Goal: Transaction & Acquisition: Purchase product/service

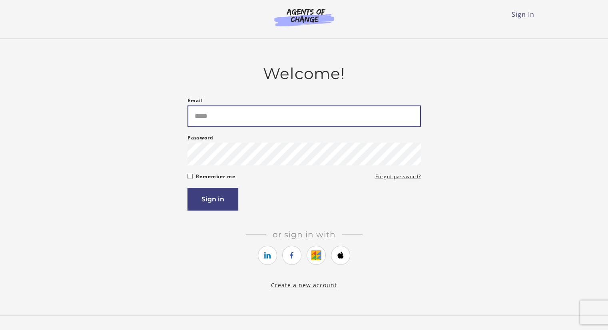
click at [269, 125] on input "Email" at bounding box center [303, 115] width 233 height 21
type input "**********"
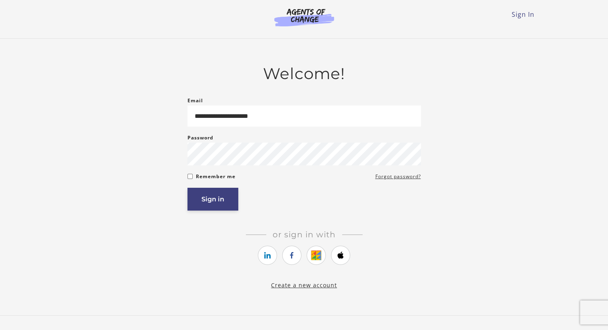
click at [198, 201] on button "Sign in" at bounding box center [212, 199] width 51 height 23
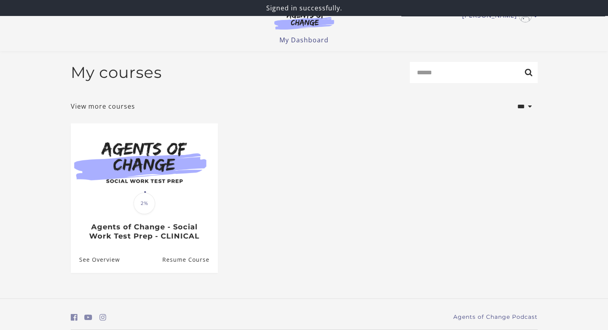
scroll to position [28, 0]
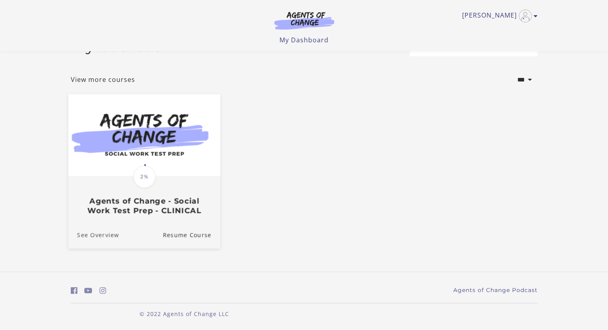
click at [100, 238] on link "See Overview" at bounding box center [93, 235] width 51 height 27
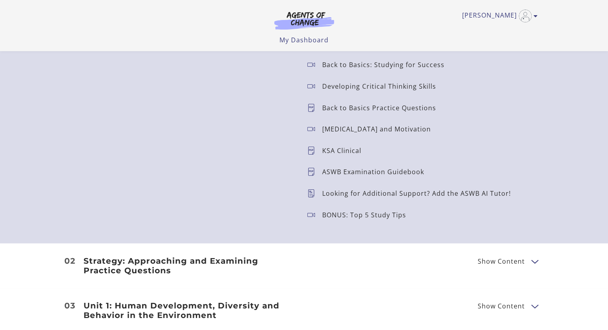
scroll to position [839, 0]
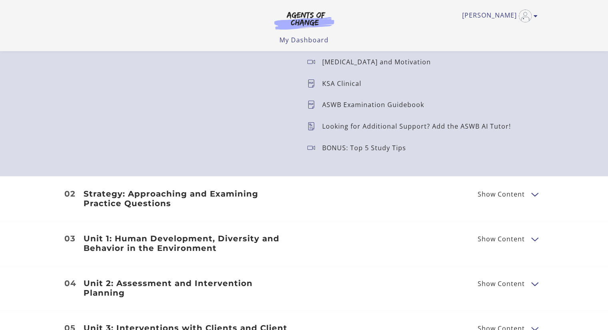
click at [534, 197] on button "Show Content" at bounding box center [534, 194] width 6 height 10
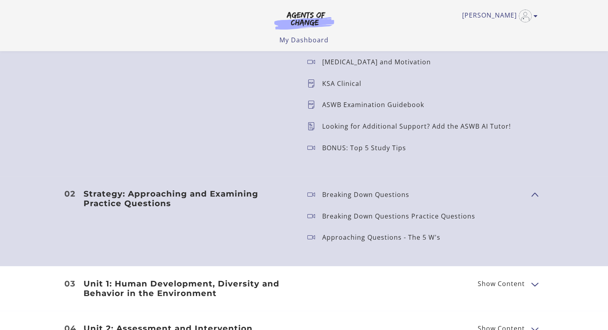
click at [361, 195] on p "Breaking Down Questions" at bounding box center [368, 194] width 93 height 6
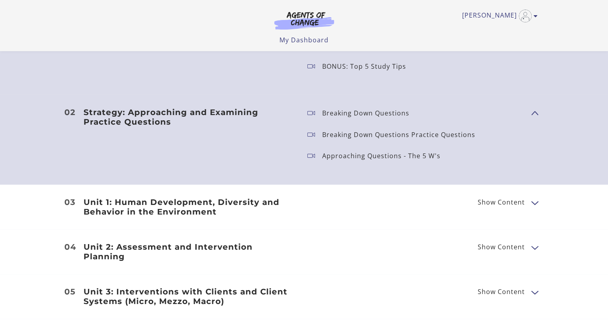
scroll to position [959, 0]
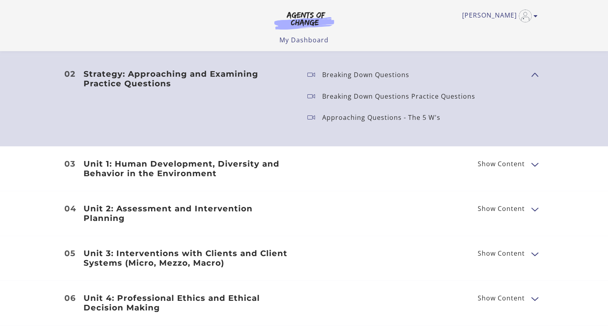
click at [531, 167] on button "Show Content" at bounding box center [534, 164] width 6 height 10
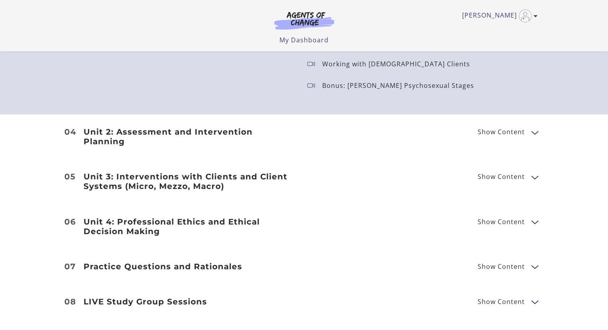
scroll to position [1318, 0]
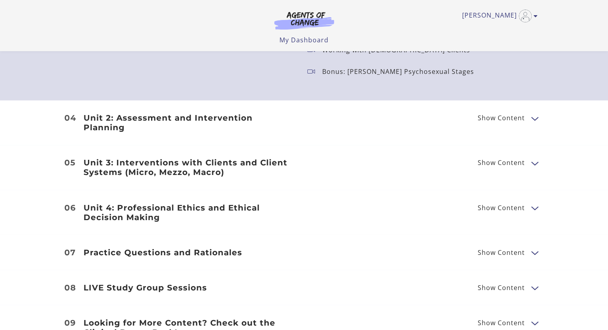
click at [536, 113] on button "Show Content" at bounding box center [534, 118] width 6 height 10
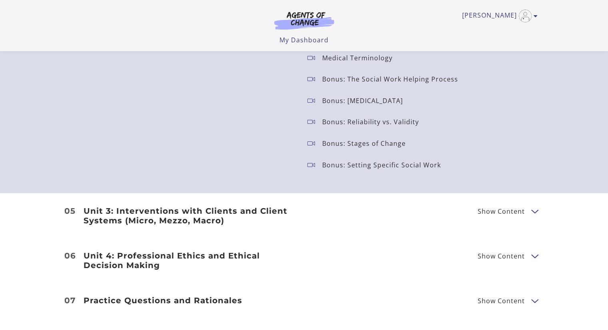
scroll to position [1638, 0]
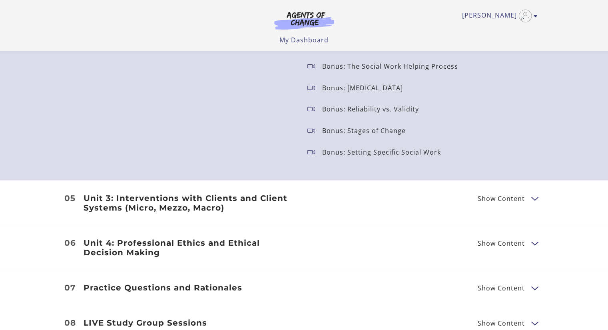
click at [533, 193] on button "Show Content" at bounding box center [534, 198] width 6 height 10
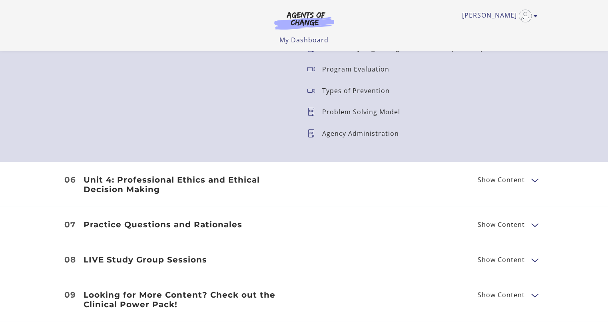
scroll to position [1957, 0]
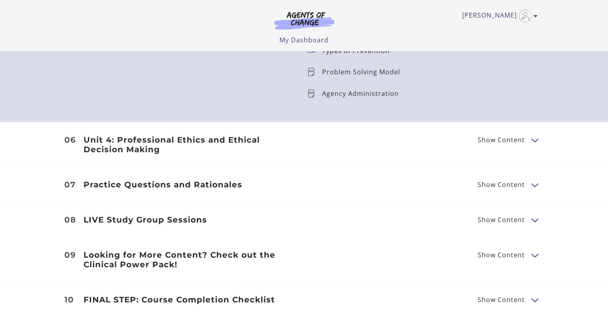
click at [496, 219] on span "Show Content" at bounding box center [504, 220] width 54 height 10
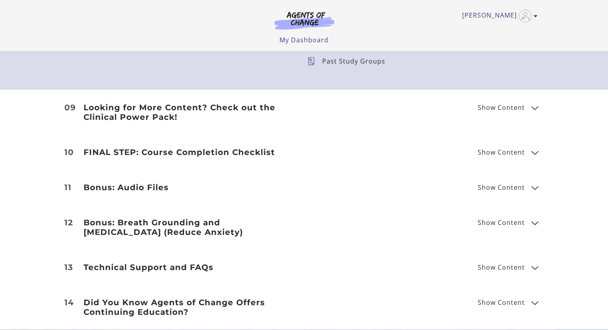
scroll to position [2157, 0]
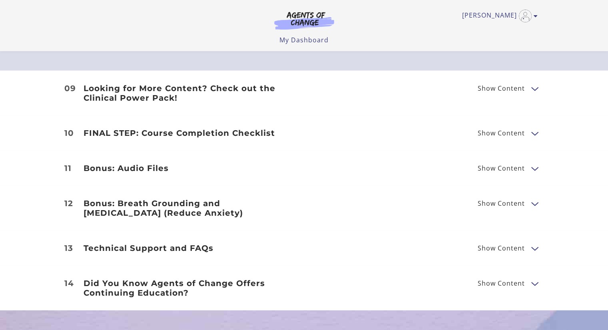
click at [517, 280] on span "Show Content" at bounding box center [500, 283] width 47 height 6
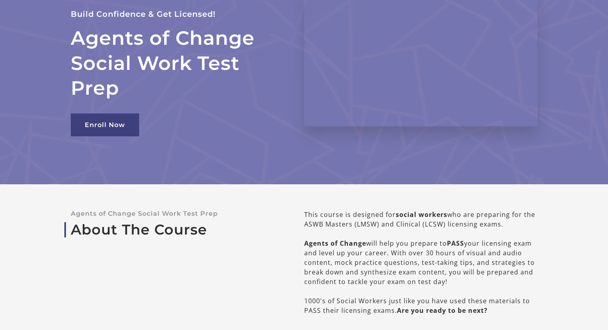
scroll to position [0, 0]
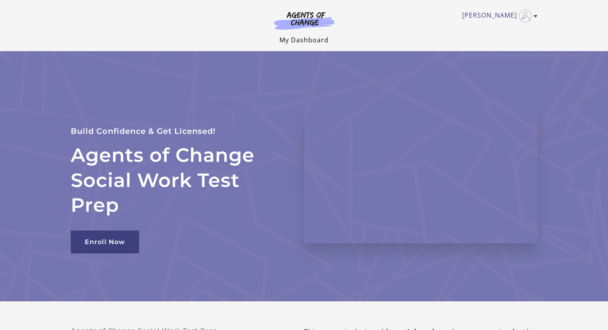
click at [301, 38] on link "My Dashboard" at bounding box center [303, 40] width 49 height 9
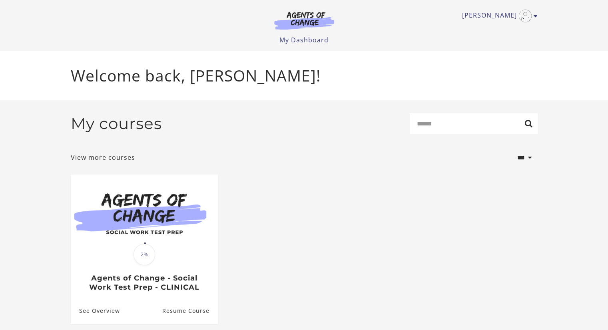
click at [295, 13] on img at bounding box center [304, 20] width 77 height 18
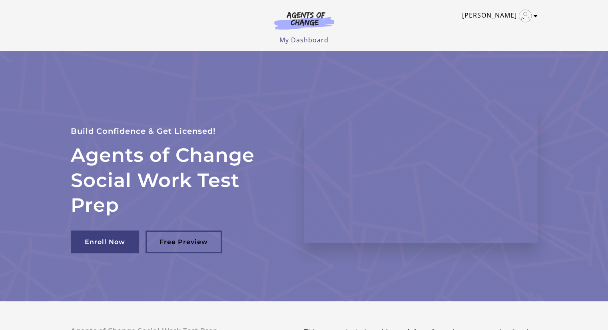
click at [534, 17] on icon "Toggle menu" at bounding box center [535, 16] width 4 height 6
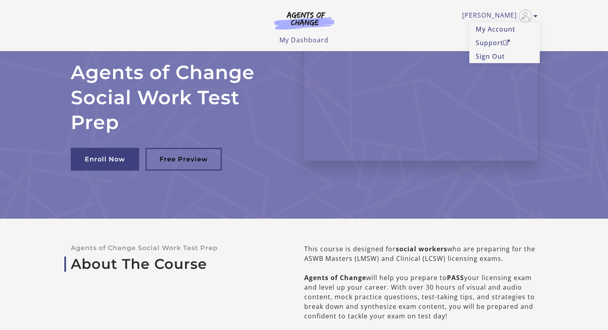
scroll to position [40, 0]
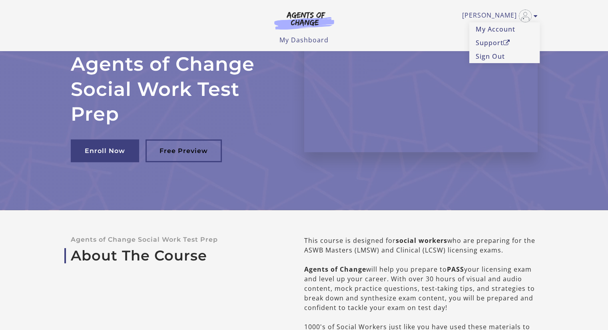
click at [176, 181] on div "Agents of Change Social Work Test Prep Build Confidence & Get Licensed! Enroll …" at bounding box center [303, 85] width 479 height 250
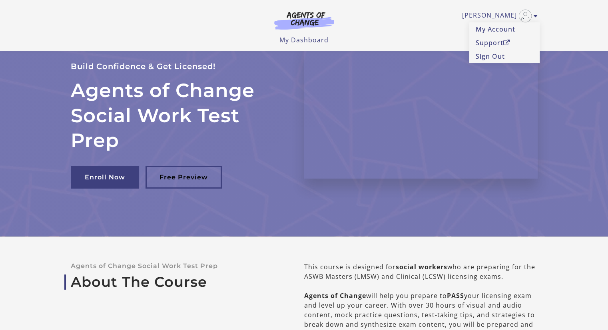
scroll to position [0, 0]
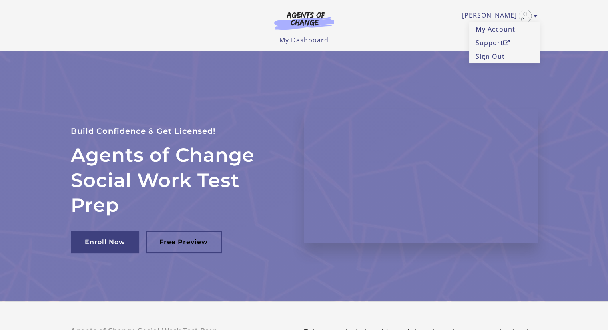
click at [382, 64] on div "Agents of Change Social Work Test Prep Build Confidence & Get Licensed! Enroll …" at bounding box center [303, 176] width 479 height 250
click at [532, 15] on link "[PERSON_NAME]" at bounding box center [497, 16] width 71 height 13
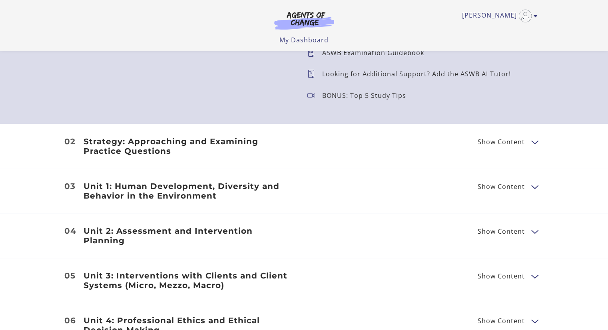
scroll to position [959, 0]
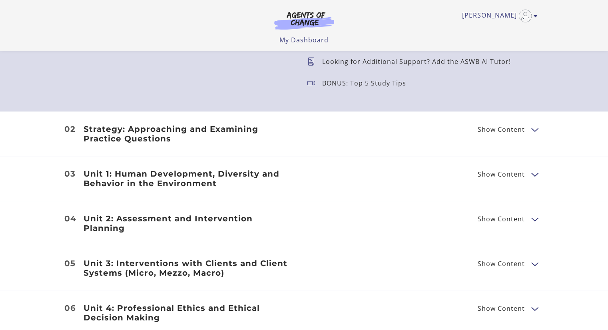
click at [534, 132] on button "Show Content" at bounding box center [534, 129] width 6 height 10
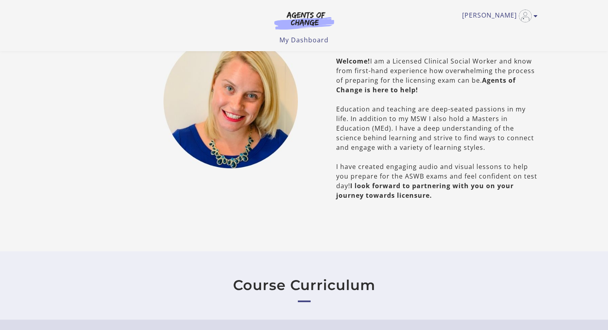
scroll to position [320, 0]
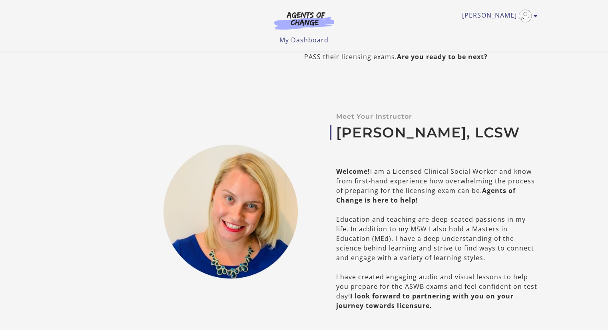
click at [313, 15] on img at bounding box center [304, 20] width 77 height 18
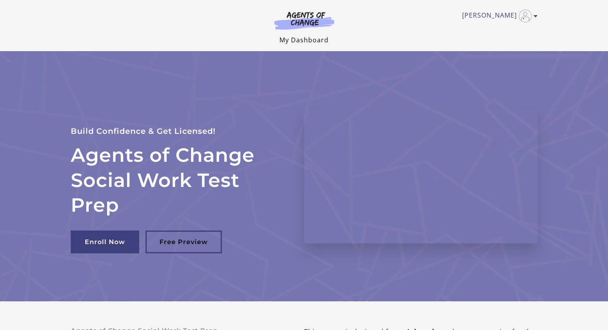
click at [298, 42] on link "My Dashboard" at bounding box center [303, 40] width 49 height 9
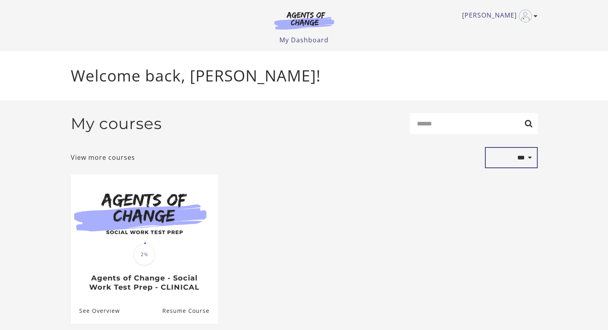
click at [526, 163] on select "**********" at bounding box center [511, 158] width 53 height 22
click at [429, 198] on ul "Translation missing: en.liquid.partials.dashboard_course_card.progress_descript…" at bounding box center [303, 256] width 479 height 162
click at [105, 156] on link "View more courses" at bounding box center [103, 158] width 64 height 10
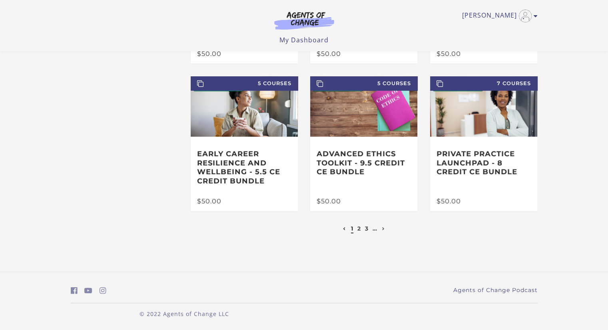
scroll to position [163, 0]
click at [383, 228] on icon "Next page" at bounding box center [383, 228] width 3 height 3
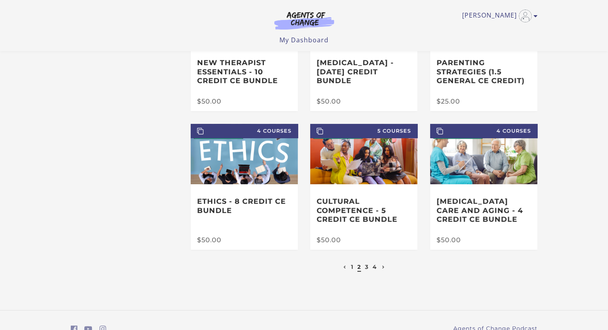
scroll to position [120, 0]
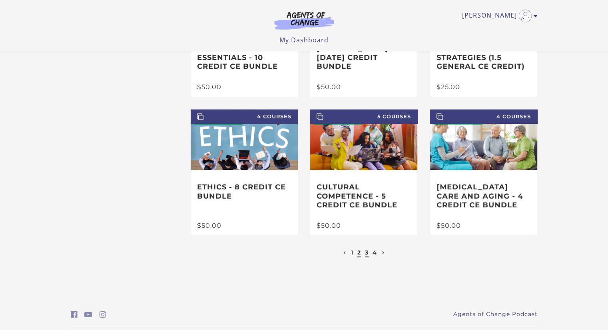
click at [366, 255] on link "3" at bounding box center [367, 252] width 4 height 7
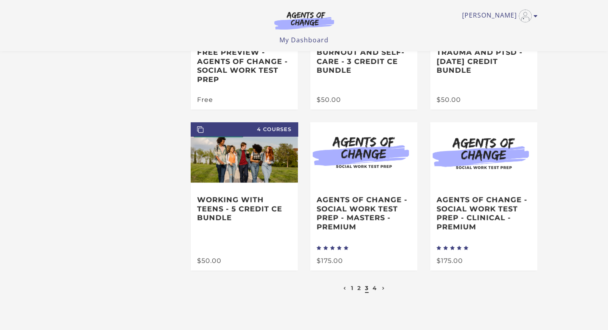
scroll to position [120, 0]
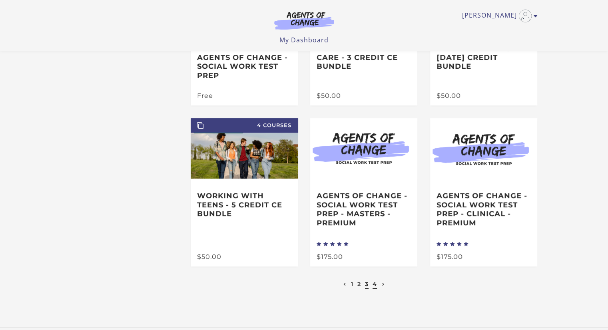
click at [376, 286] on link "4" at bounding box center [374, 283] width 4 height 7
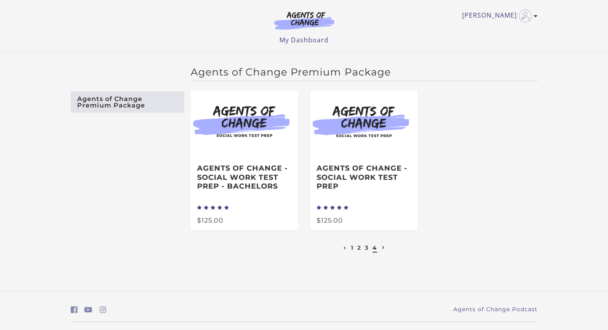
scroll to position [21, 0]
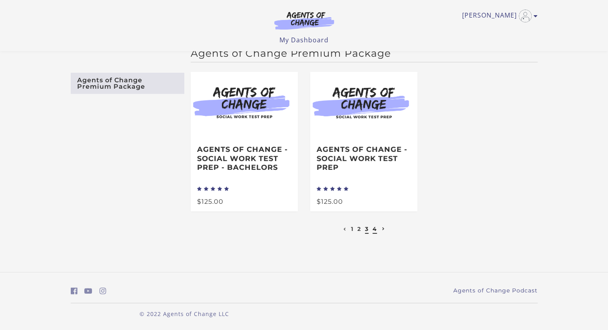
click at [366, 229] on link "3" at bounding box center [367, 228] width 4 height 7
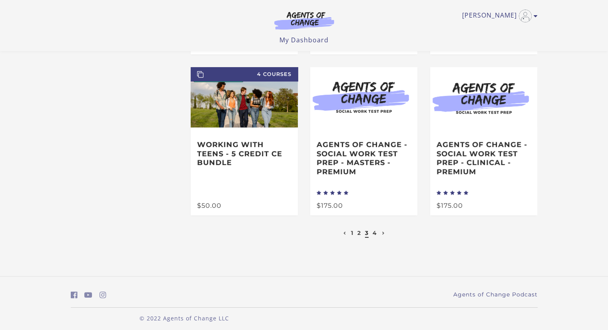
scroll to position [177, 0]
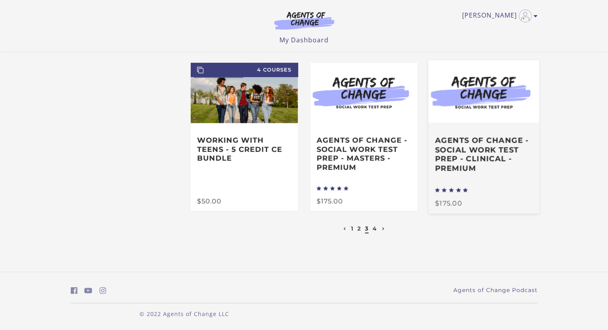
click at [488, 152] on h3 "Agents of Change - Social Work Test Prep - CLINICAL - PREMIUM" at bounding box center [483, 154] width 97 height 37
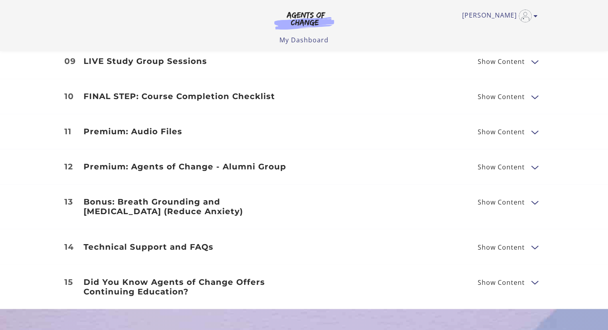
scroll to position [1278, 0]
click at [533, 161] on button "Show Content" at bounding box center [534, 166] width 6 height 10
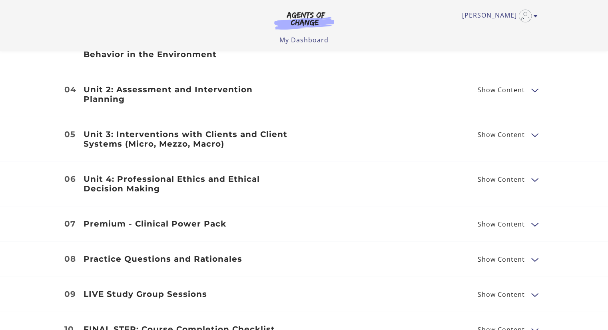
scroll to position [1039, 0]
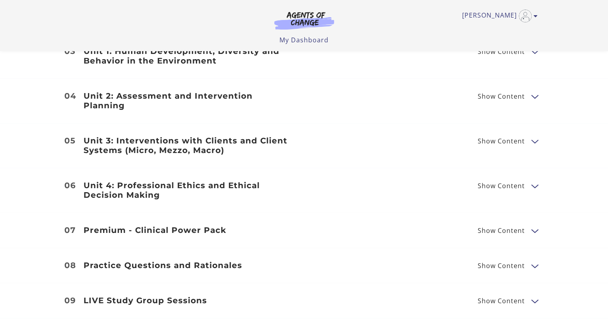
click at [530, 225] on span "Show Content" at bounding box center [504, 230] width 54 height 10
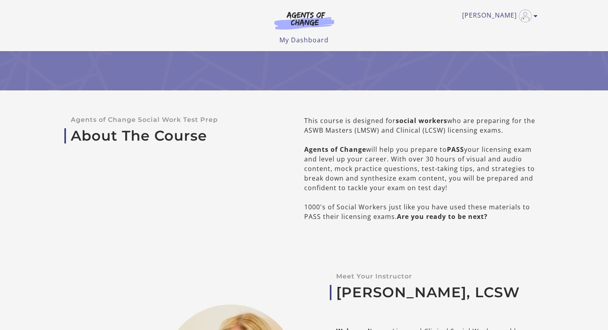
scroll to position [0, 0]
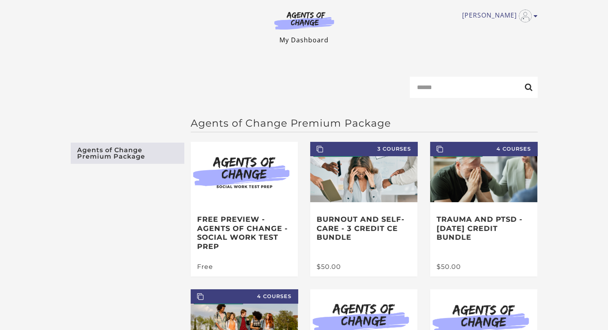
click at [323, 40] on link "My Dashboard" at bounding box center [303, 40] width 49 height 9
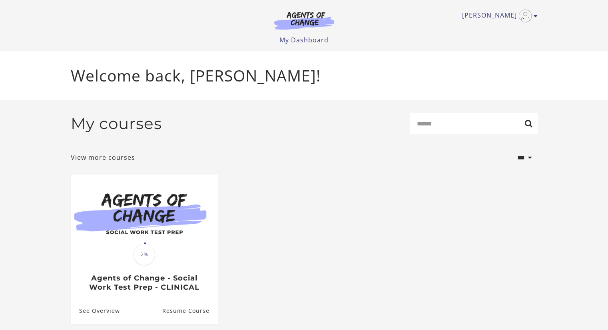
scroll to position [28, 0]
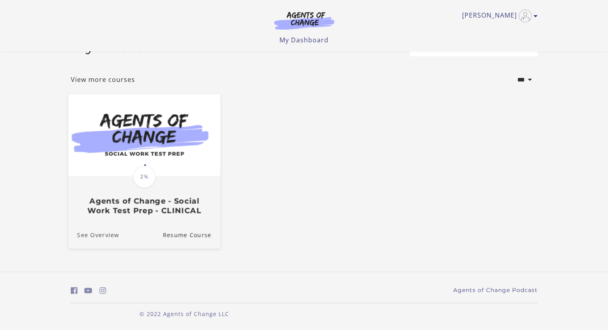
click at [85, 234] on link "See Overview" at bounding box center [93, 235] width 51 height 27
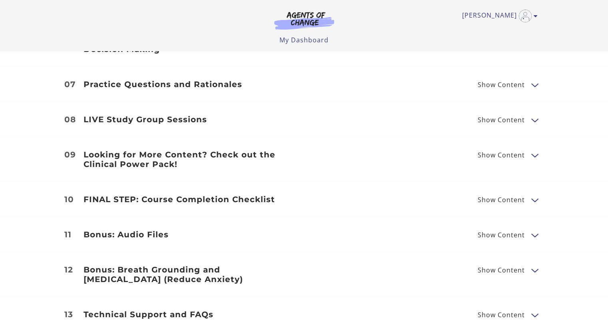
scroll to position [1118, 0]
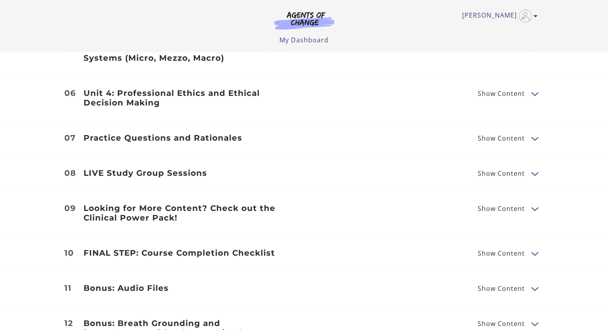
click at [506, 205] on span "Show Content" at bounding box center [500, 208] width 47 height 6
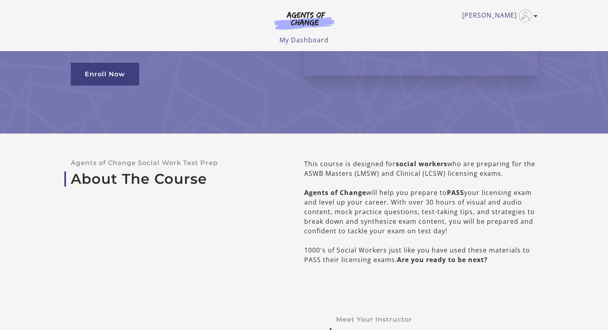
scroll to position [0, 0]
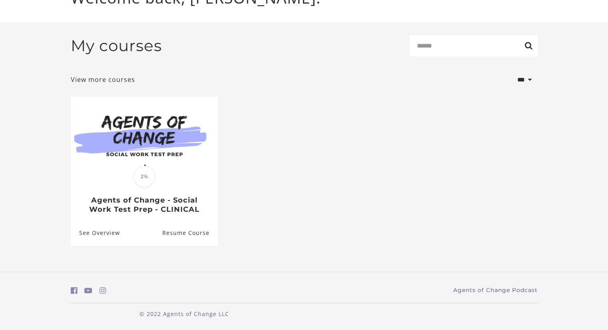
scroll to position [28, 0]
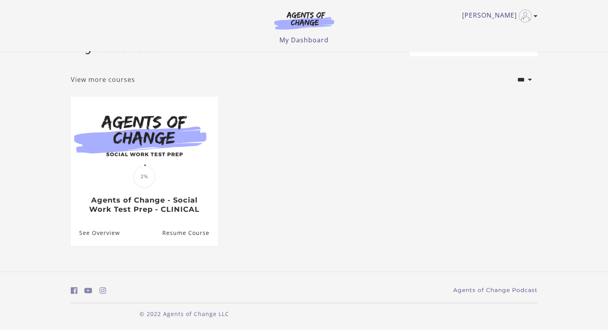
click at [118, 77] on link "View more courses" at bounding box center [103, 80] width 64 height 10
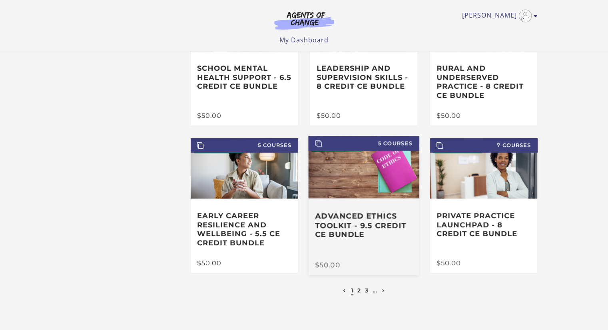
scroll to position [163, 0]
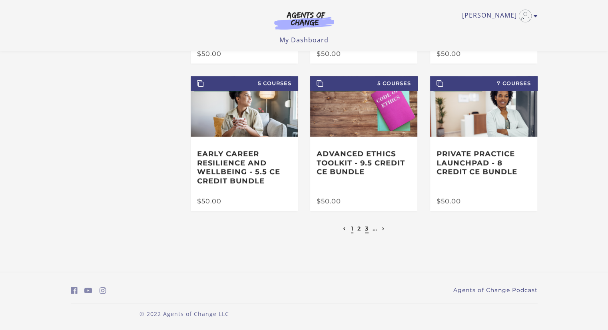
click at [366, 231] on link "3" at bounding box center [367, 228] width 4 height 7
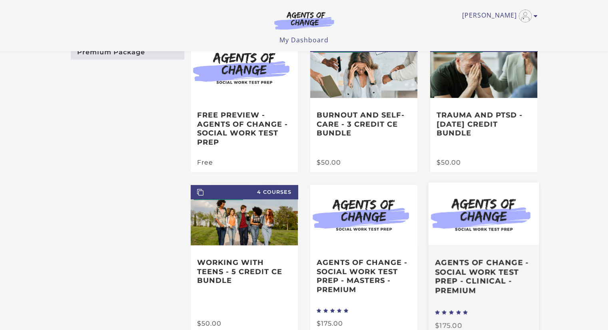
scroll to position [120, 0]
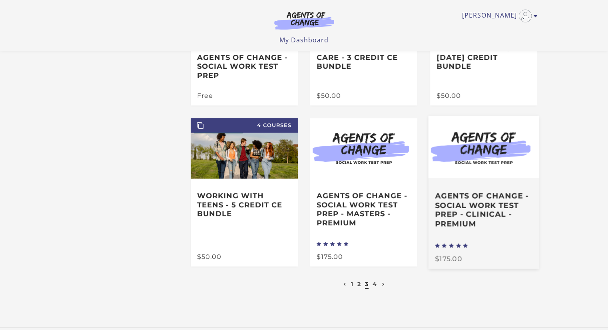
click at [486, 203] on h3 "Agents of Change - Social Work Test Prep - CLINICAL - PREMIUM" at bounding box center [483, 209] width 97 height 37
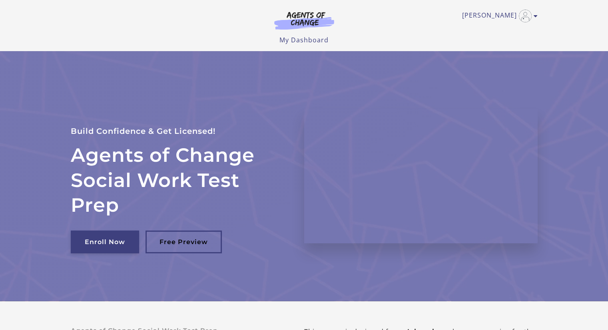
click at [88, 248] on link "Enroll Now" at bounding box center [105, 241] width 68 height 23
